Goal: Information Seeking & Learning: Learn about a topic

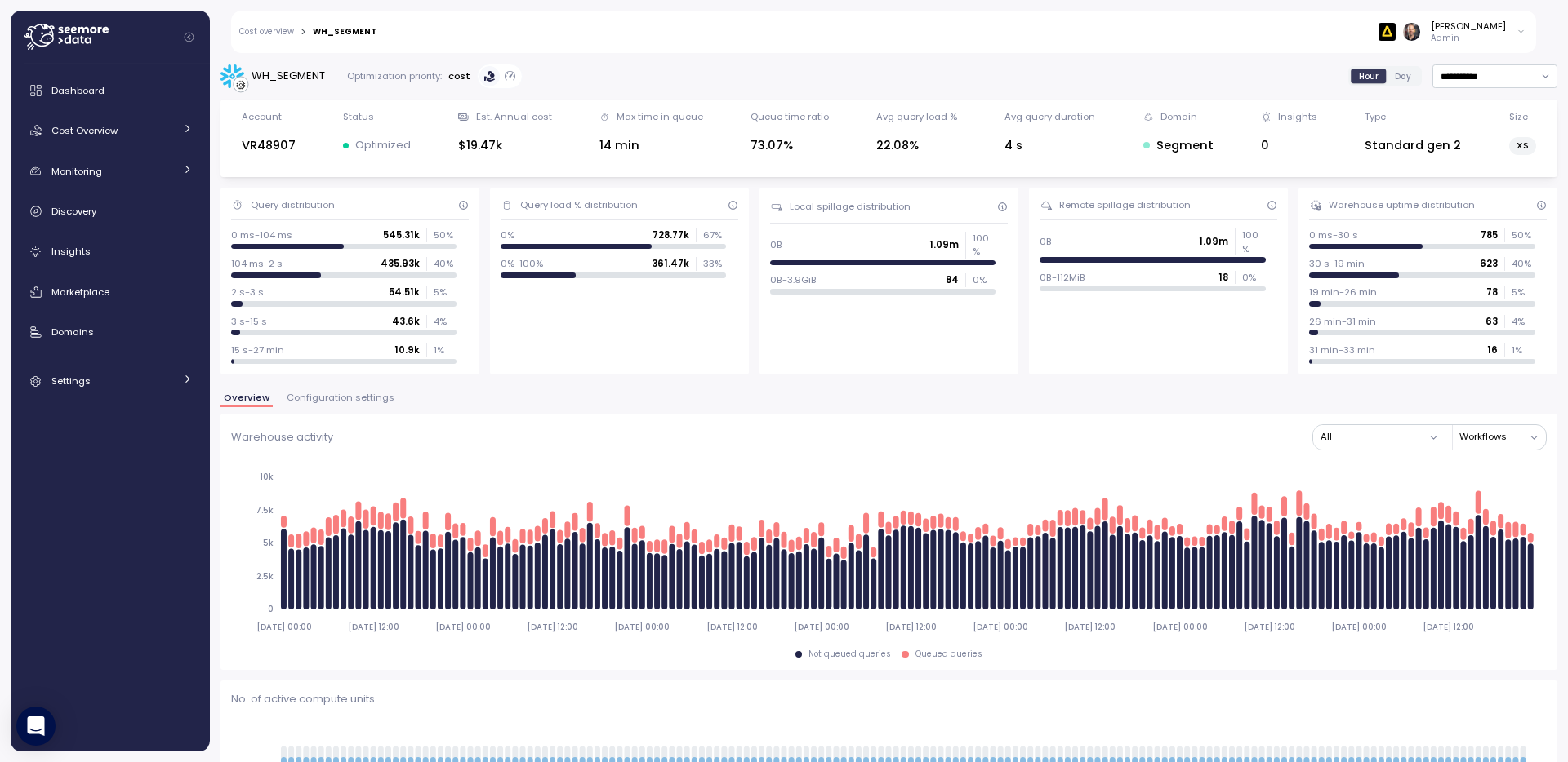
click at [293, 30] on link "Cost overview" at bounding box center [267, 31] width 55 height 8
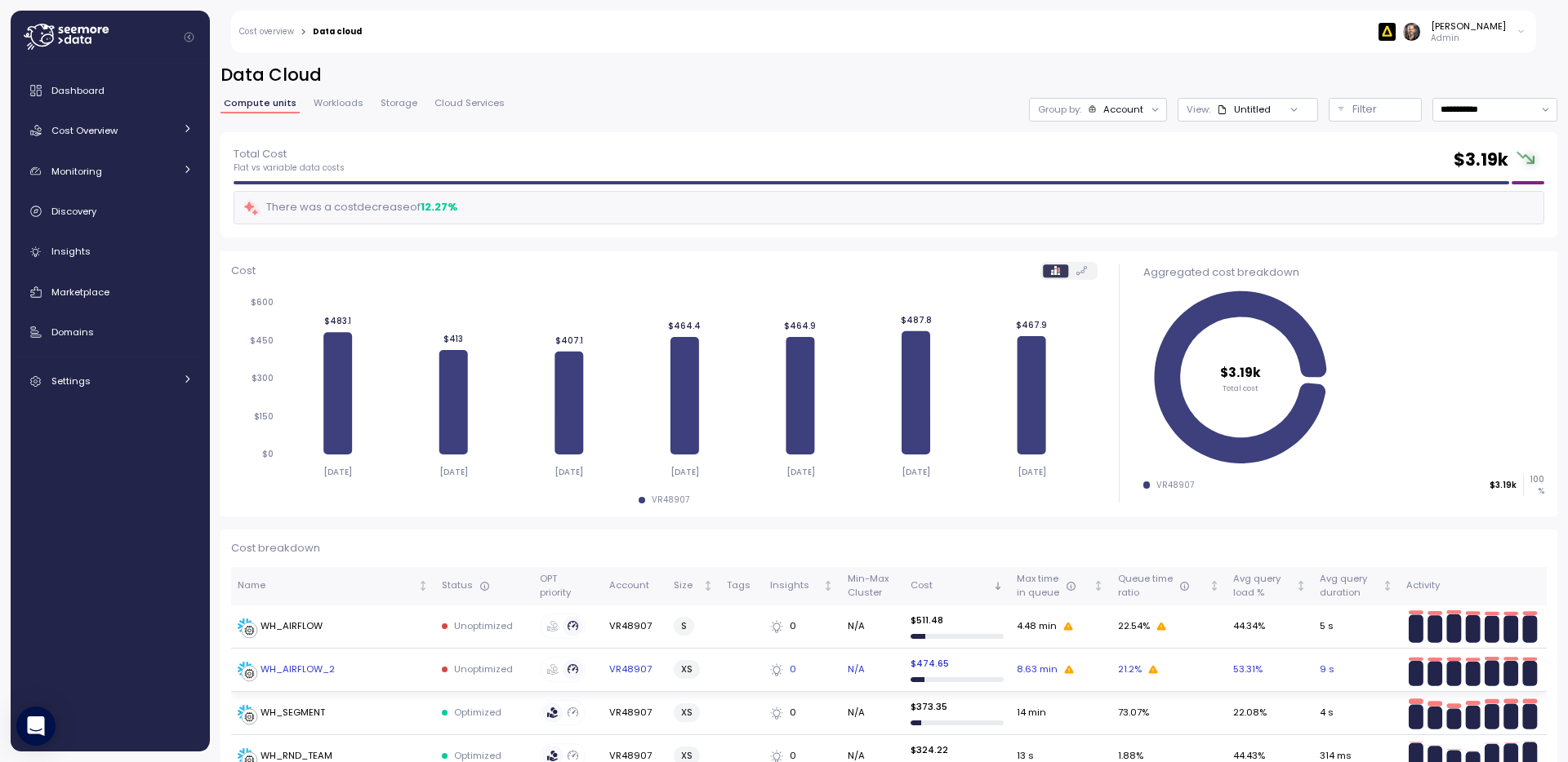
click at [312, 673] on div "WH_AIRFLOW_2" at bounding box center [298, 670] width 75 height 15
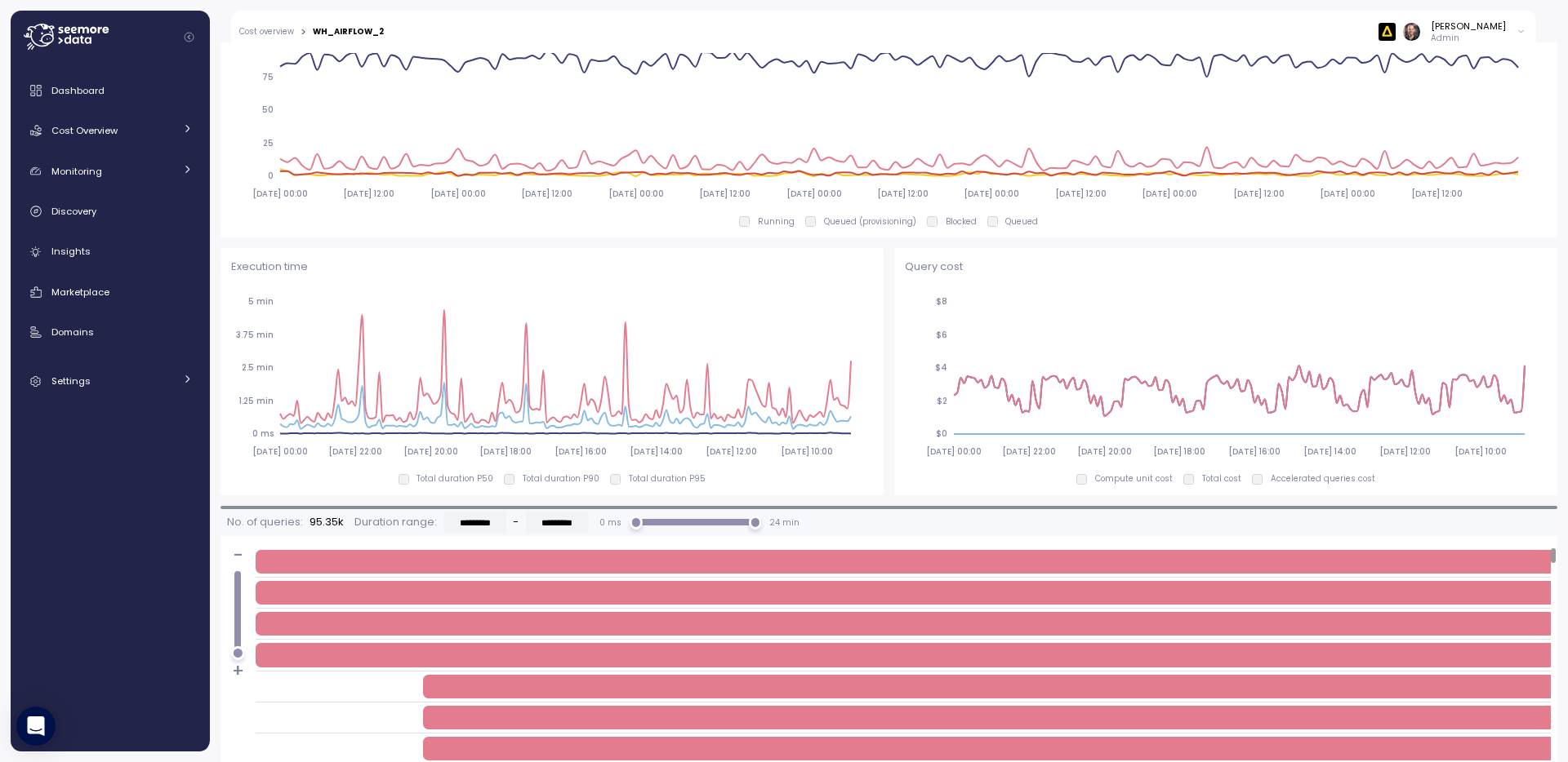
scroll to position [1042, 0]
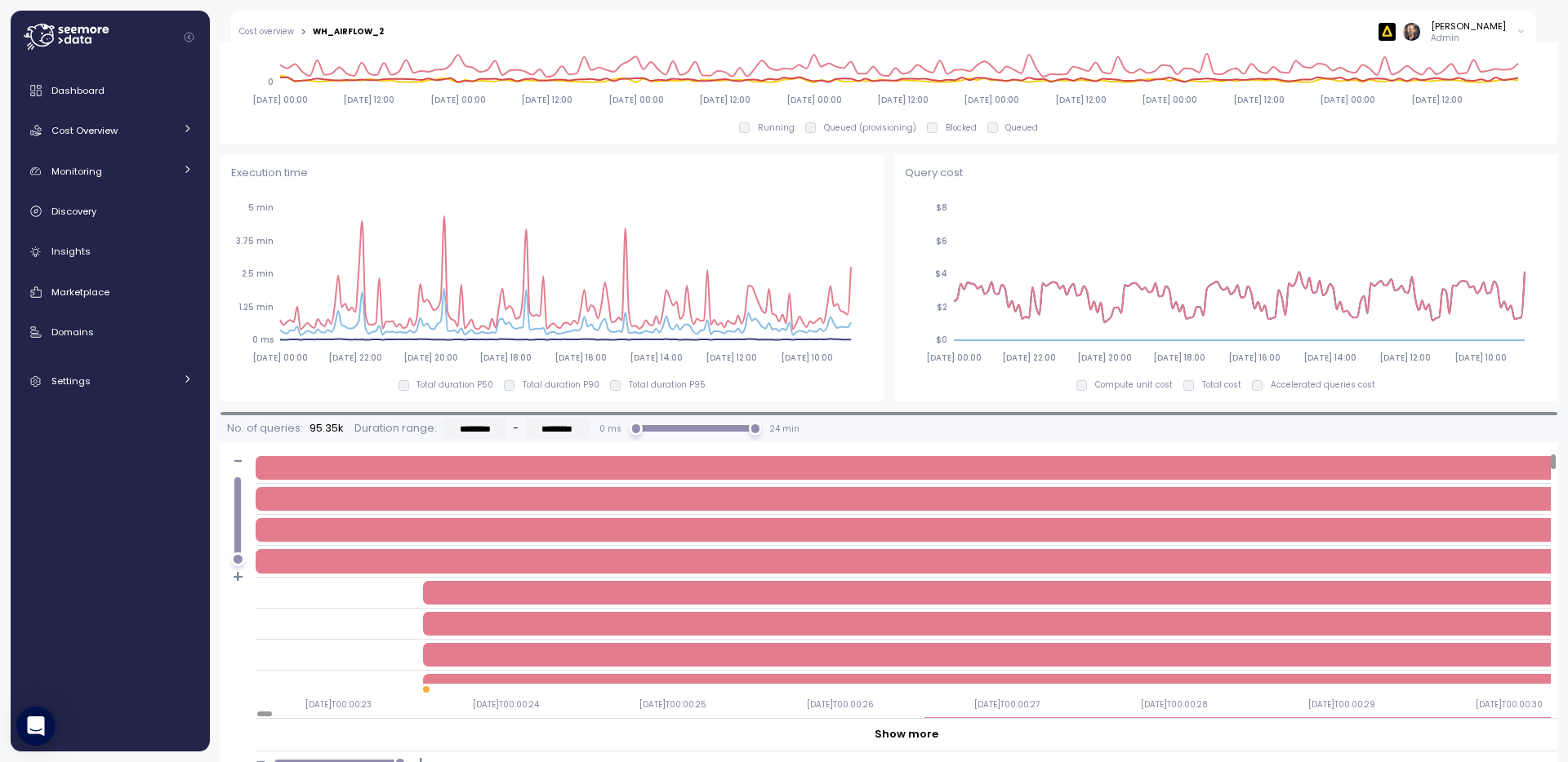
click at [815, 472] on div "Duration : 10 s" at bounding box center [1088, 468] width 1665 height 23
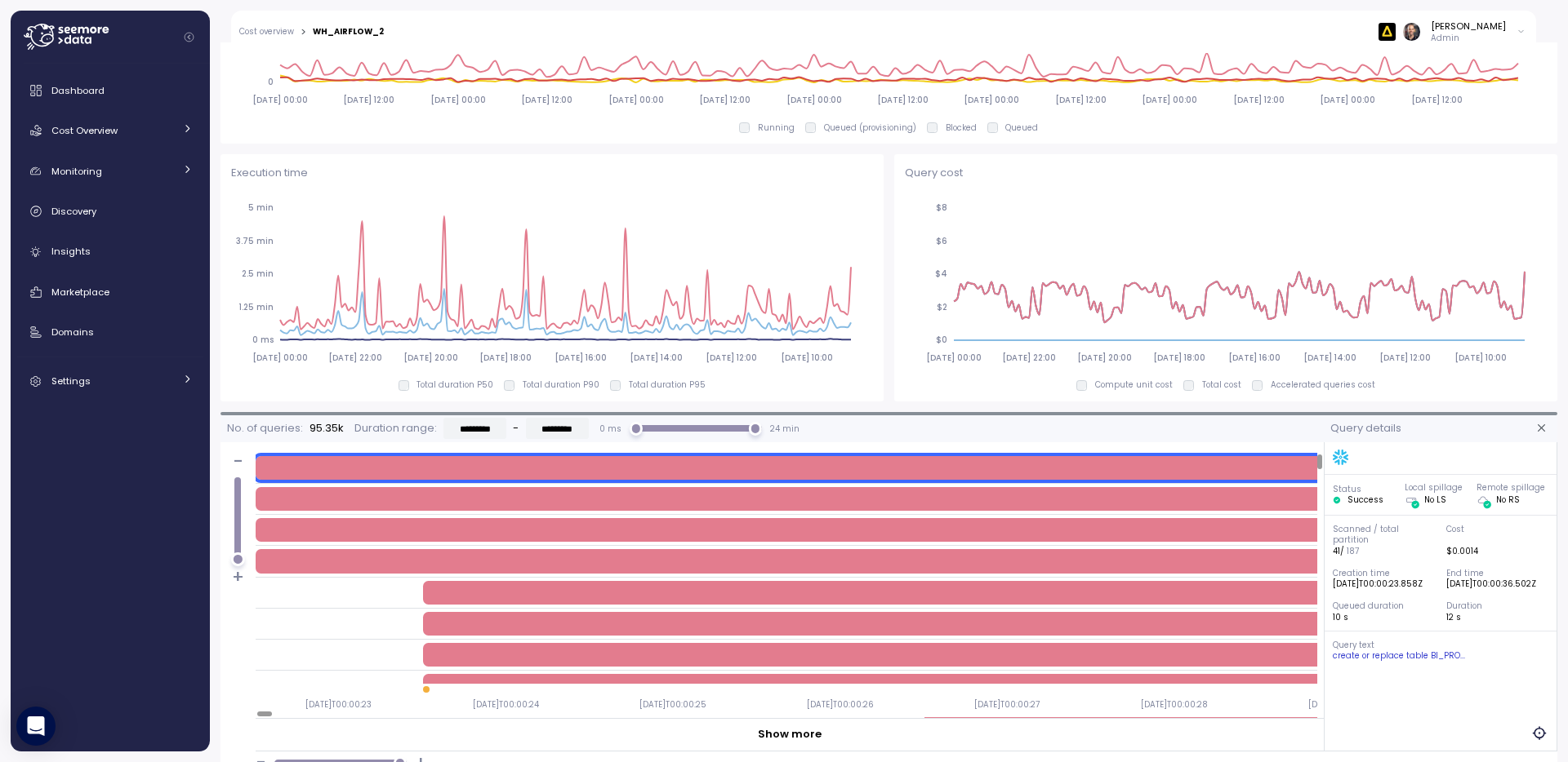
click at [1374, 662] on div "create or replace table BI_PRO..." at bounding box center [1440, 655] width 216 height 11
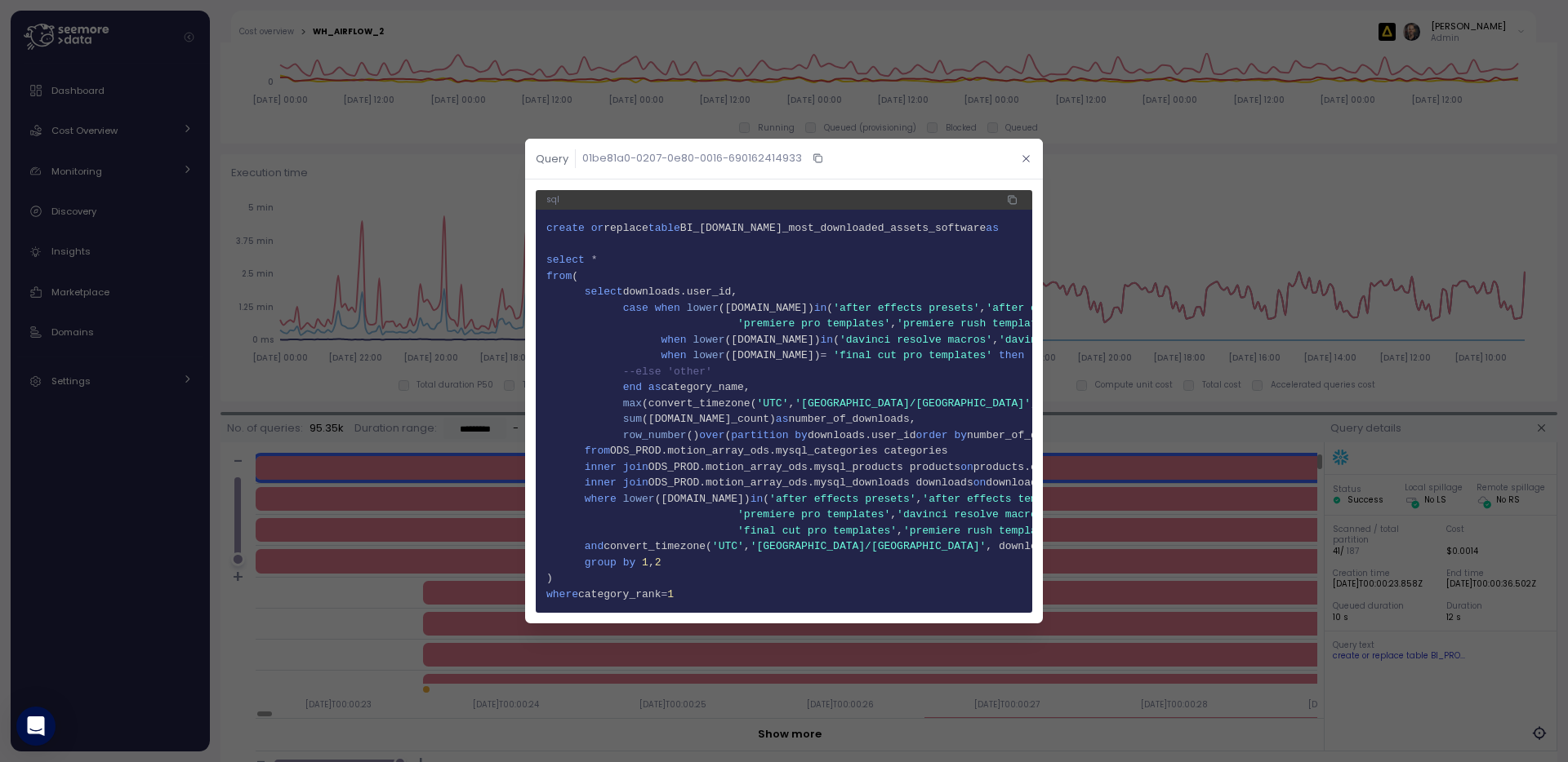
click at [1025, 154] on icon "button" at bounding box center [1025, 159] width 10 height 10
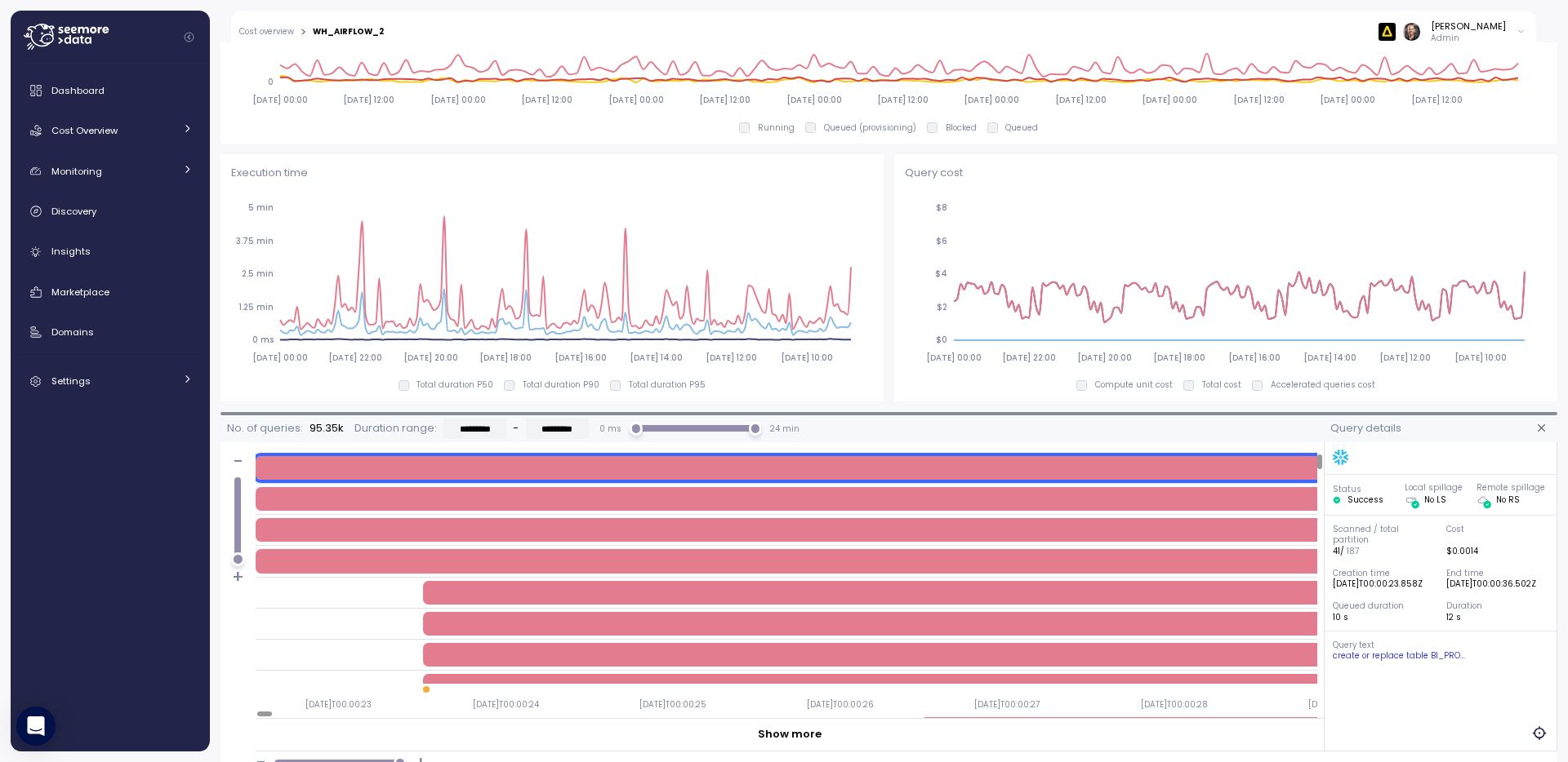
click at [832, 498] on div "Duration : 10 s" at bounding box center [1073, 498] width 1637 height 23
